Goal: Transaction & Acquisition: Download file/media

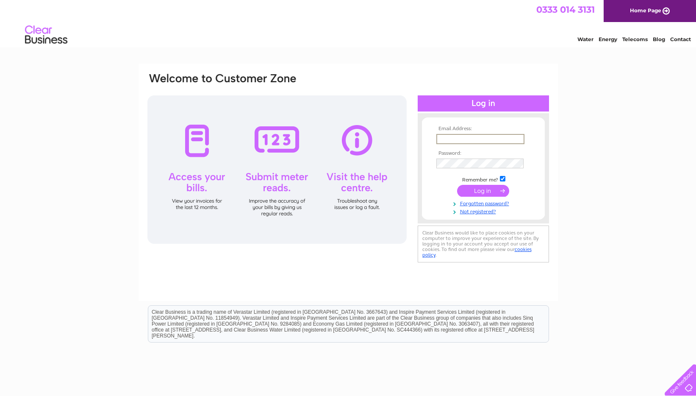
type input "enquiries@blackaddiehotel.co.uk"
click at [479, 189] on input "submit" at bounding box center [483, 191] width 52 height 12
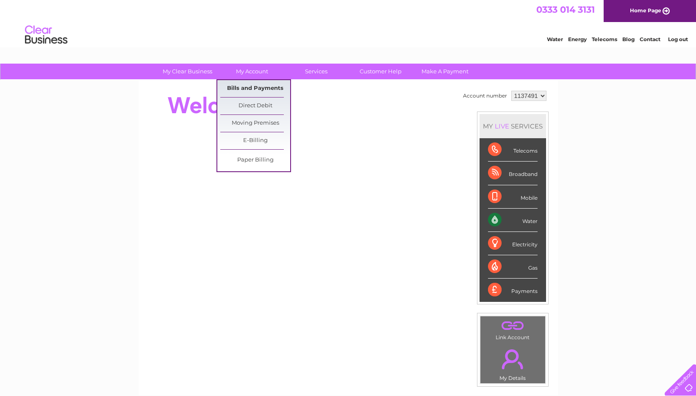
click at [257, 83] on link "Bills and Payments" at bounding box center [255, 88] width 70 height 17
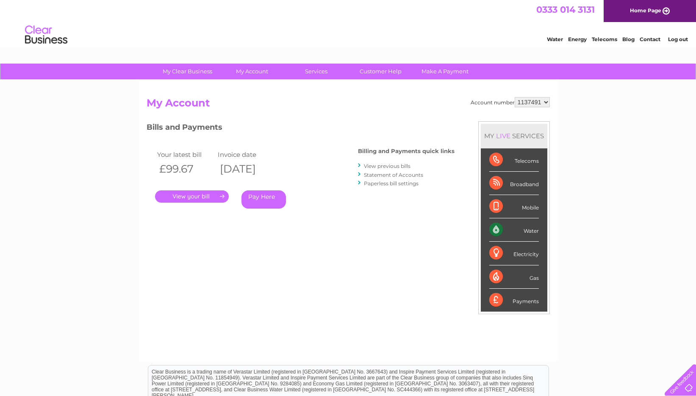
click at [201, 195] on link "." at bounding box center [192, 196] width 74 height 12
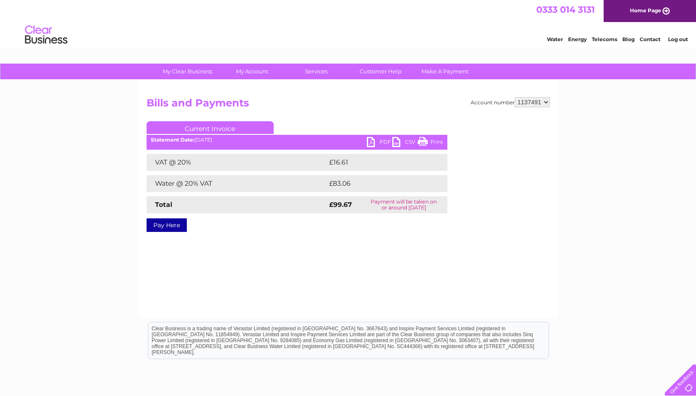
click at [377, 142] on link "PDF" at bounding box center [379, 143] width 25 height 12
